Goal: Task Accomplishment & Management: Manage account settings

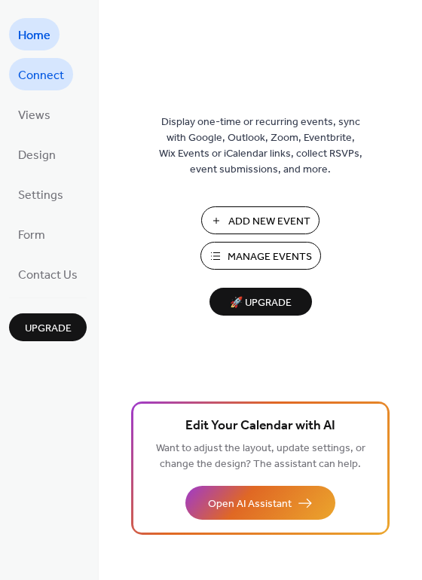
click at [26, 78] on span "Connect" at bounding box center [41, 75] width 46 height 23
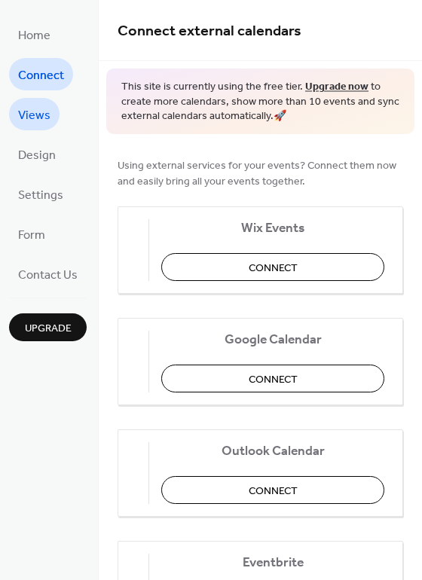
click at [24, 118] on span "Views" at bounding box center [34, 115] width 32 height 23
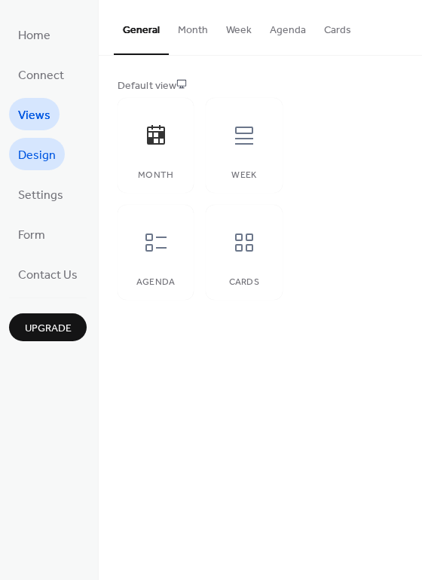
click at [32, 158] on span "Design" at bounding box center [37, 155] width 38 height 23
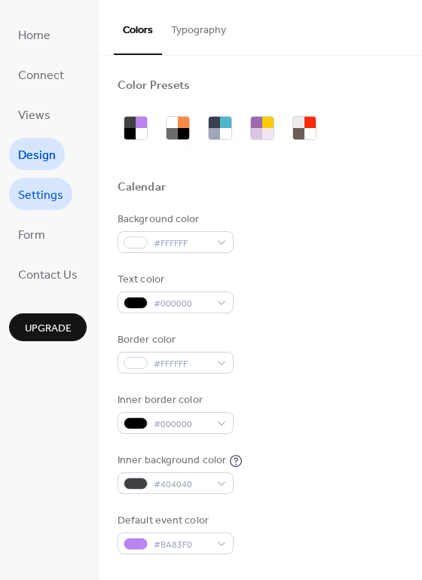
click at [34, 190] on span "Settings" at bounding box center [40, 195] width 45 height 23
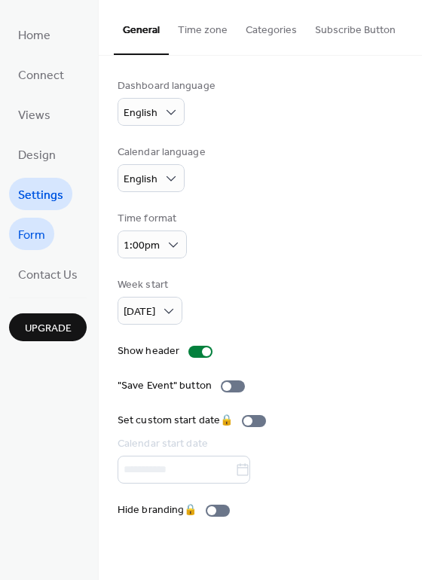
click at [32, 234] on span "Form" at bounding box center [31, 235] width 27 height 23
